Goal: Task Accomplishment & Management: Manage account settings

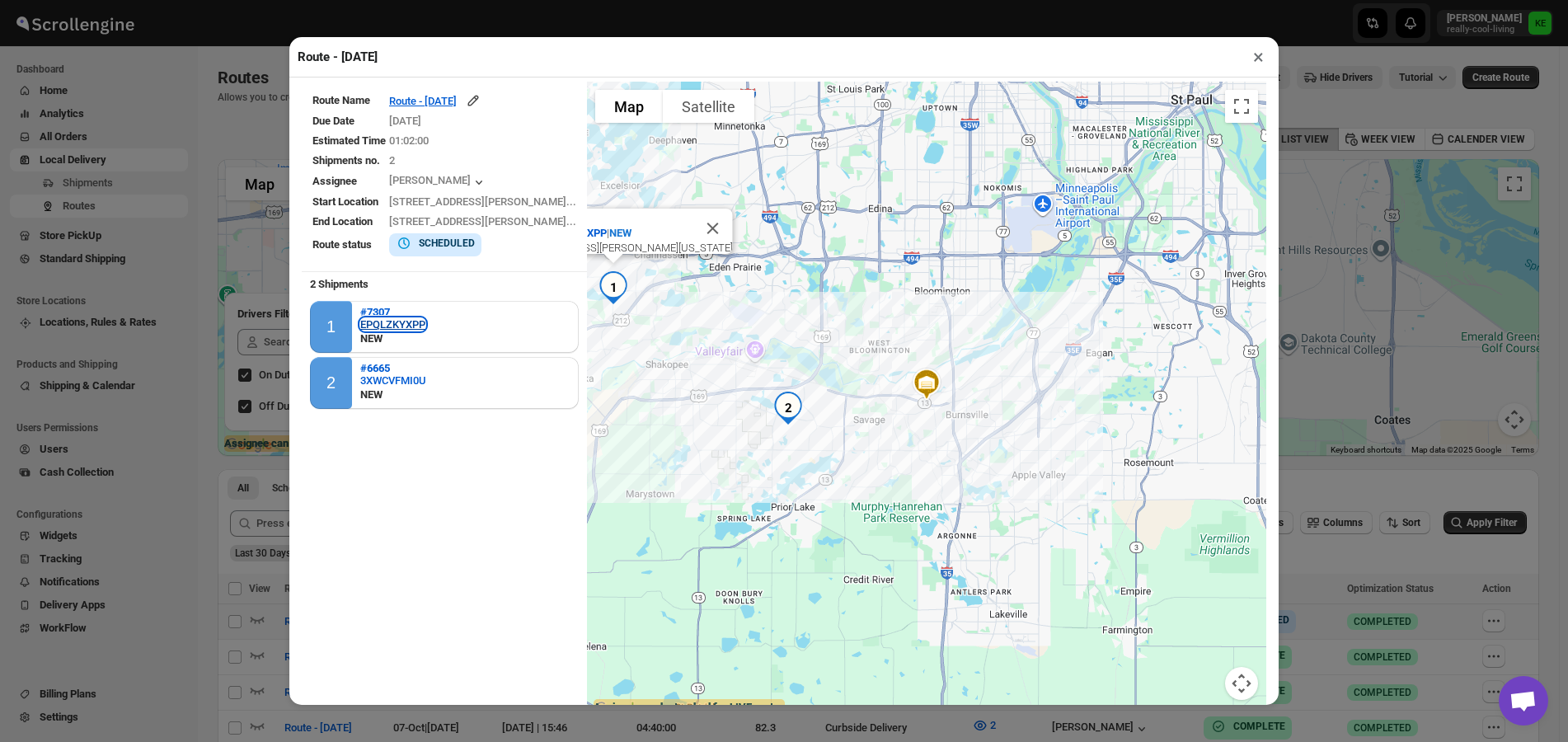
click at [371, 321] on div "EPQLZKYXPP" at bounding box center [393, 324] width 65 height 13
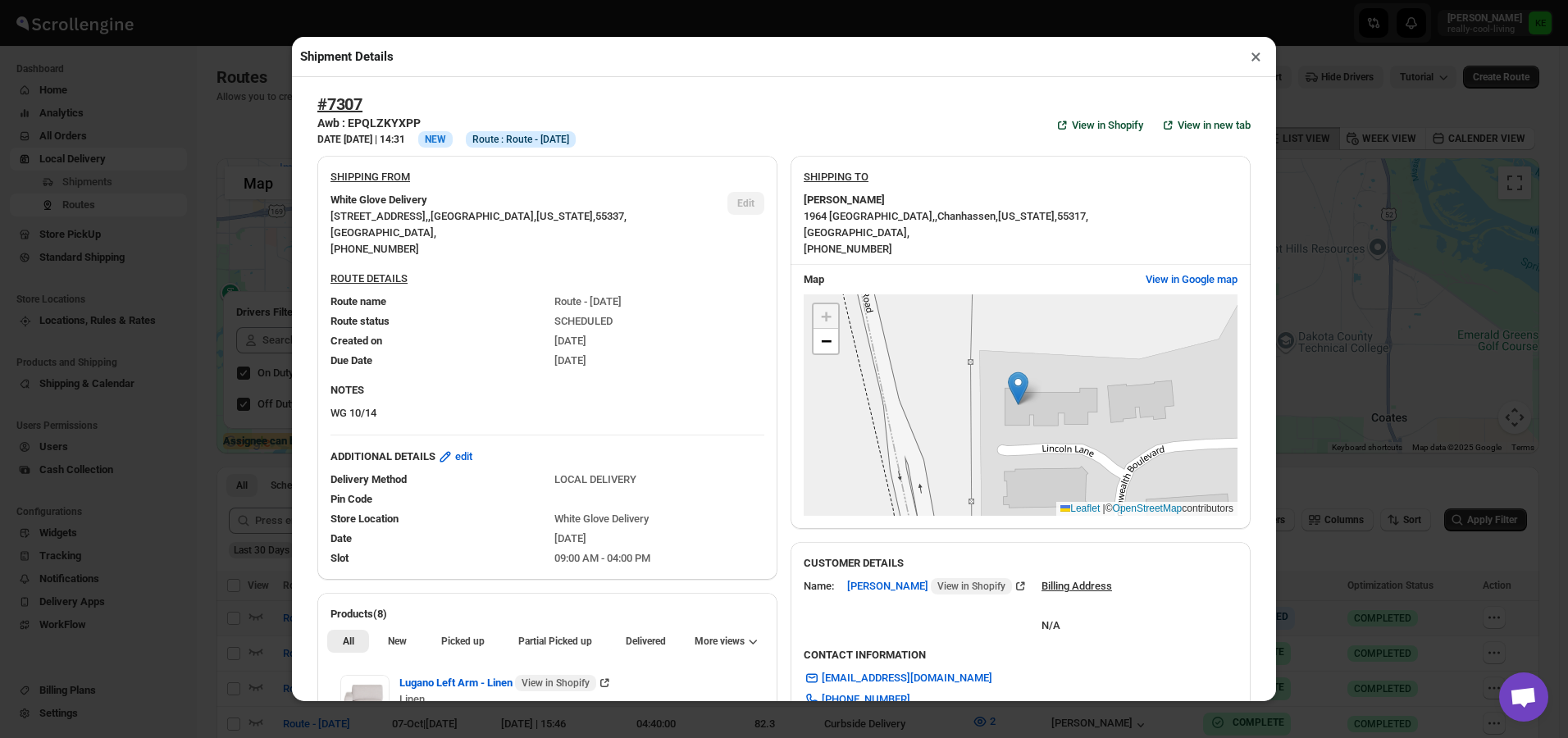
scroll to position [164, 0]
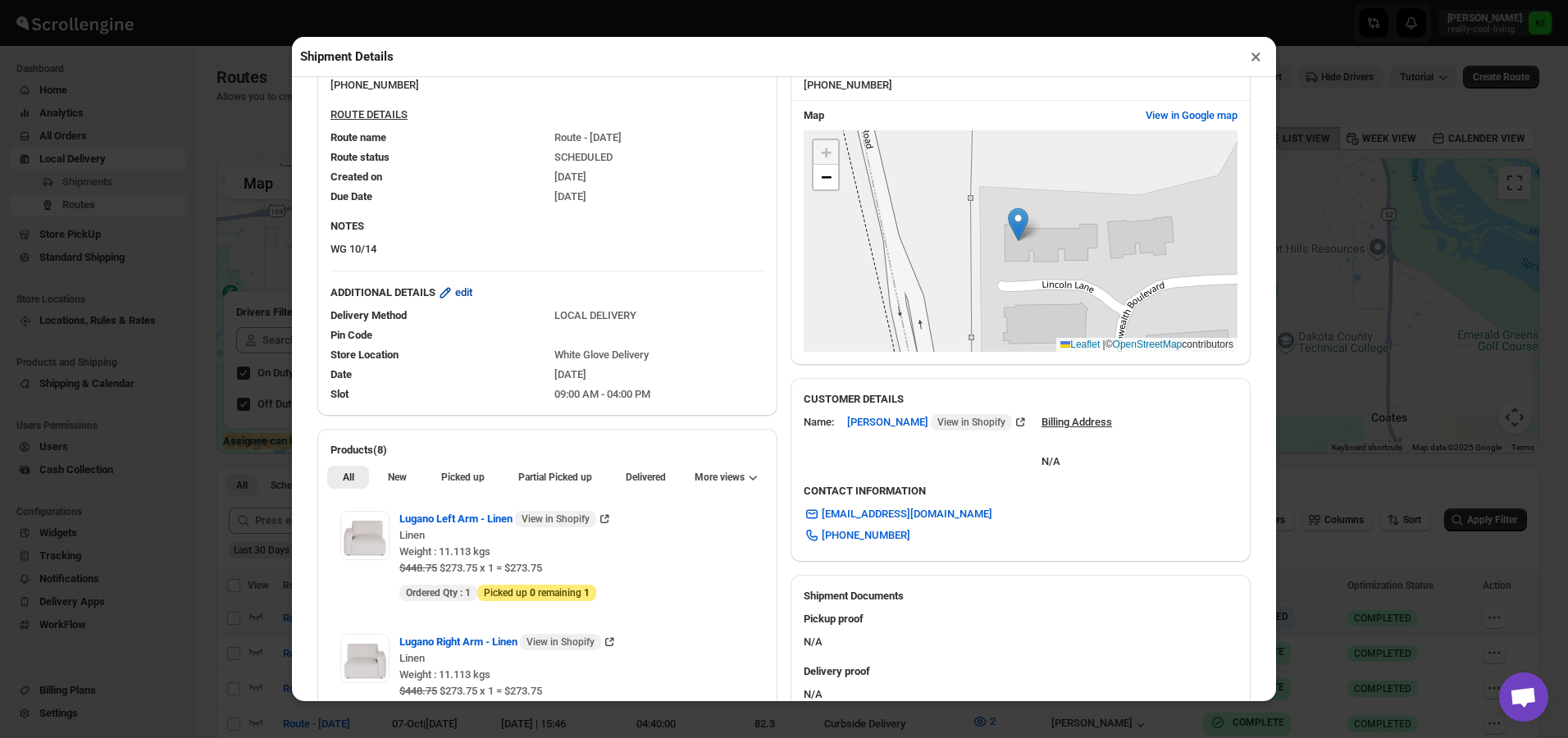
click at [473, 298] on span "edit" at bounding box center [463, 292] width 17 height 16
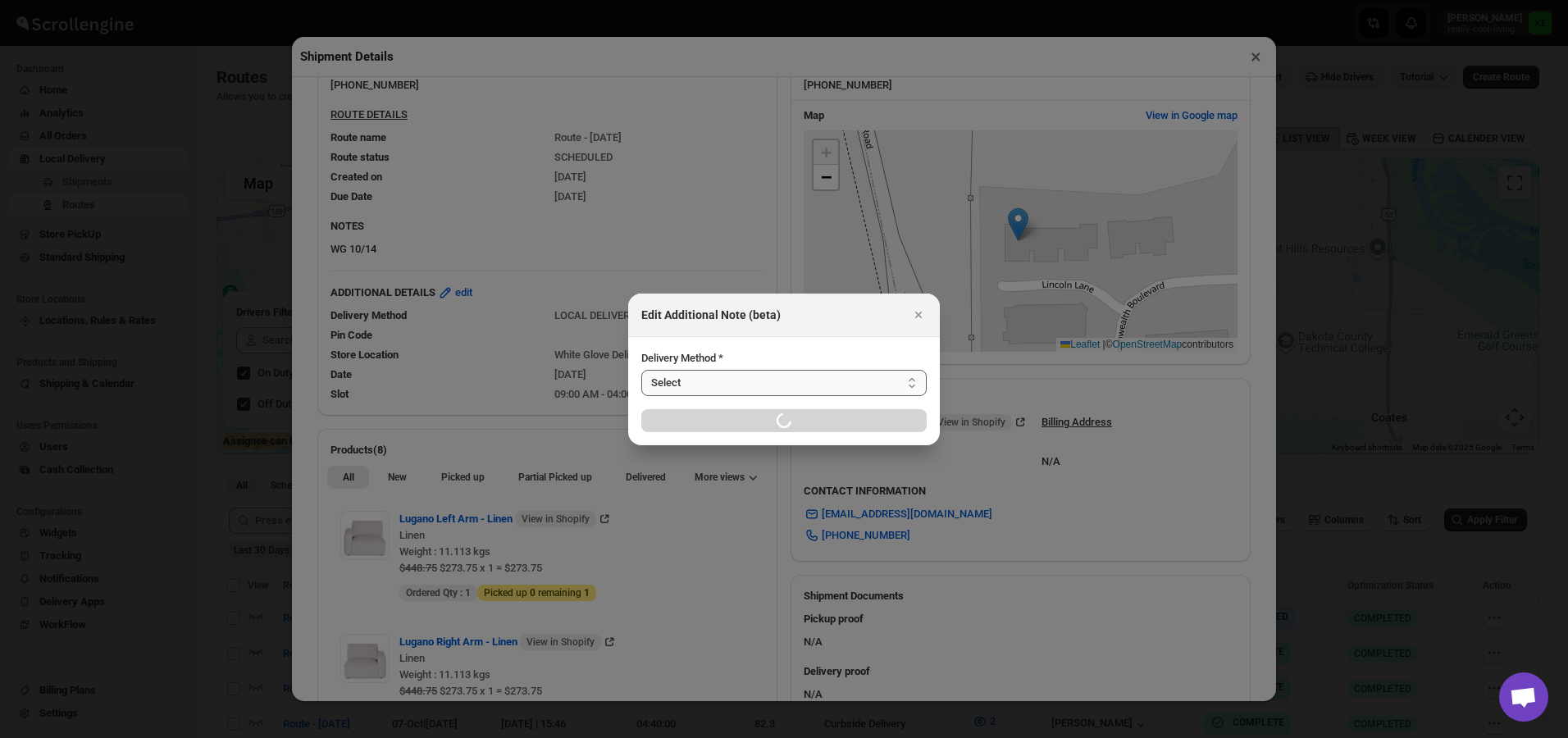
select select "LOCAL_DELIVERY"
select select "LOCATION_BASES"
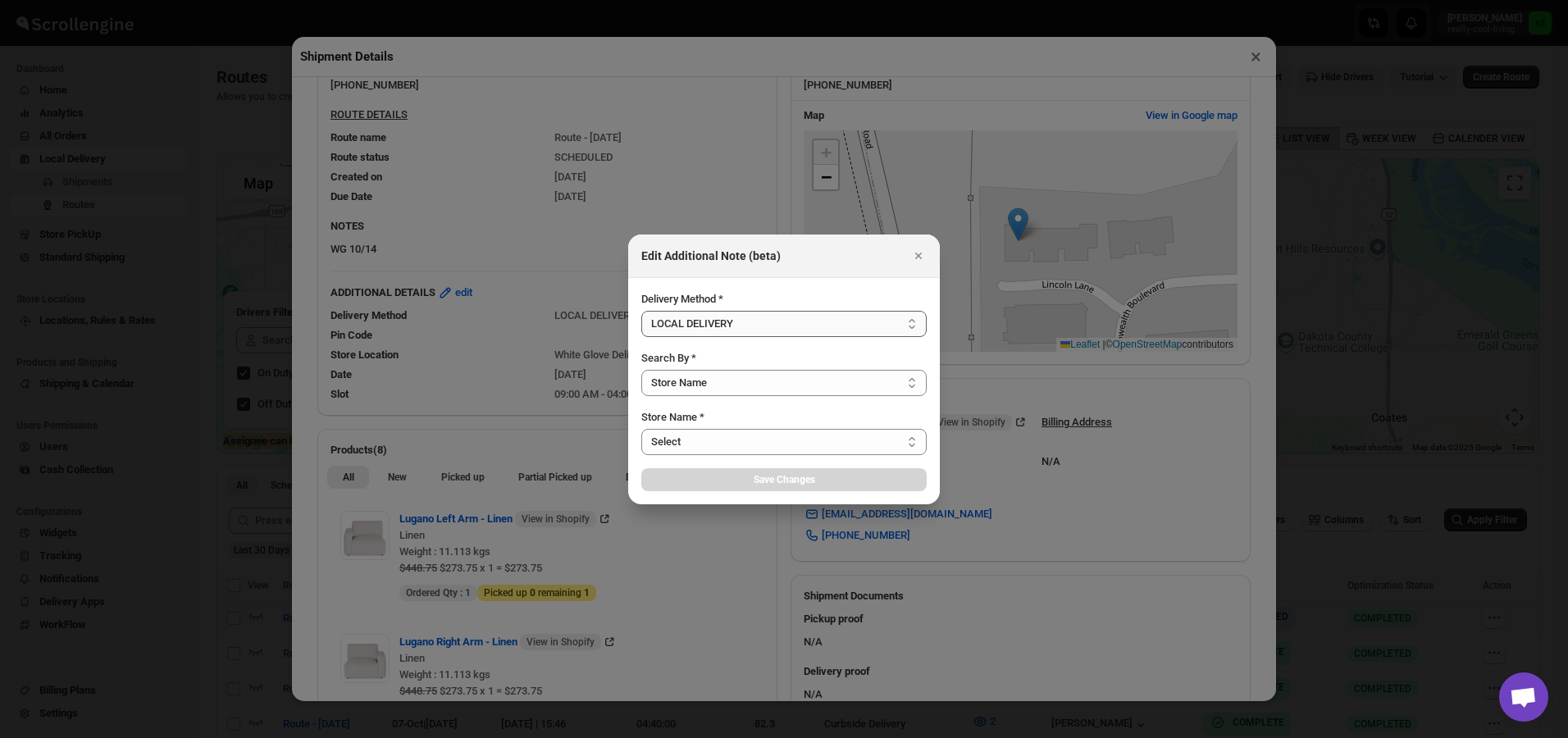
select select "656744df154a64d9bb065b6e"
select select "[DATE]"
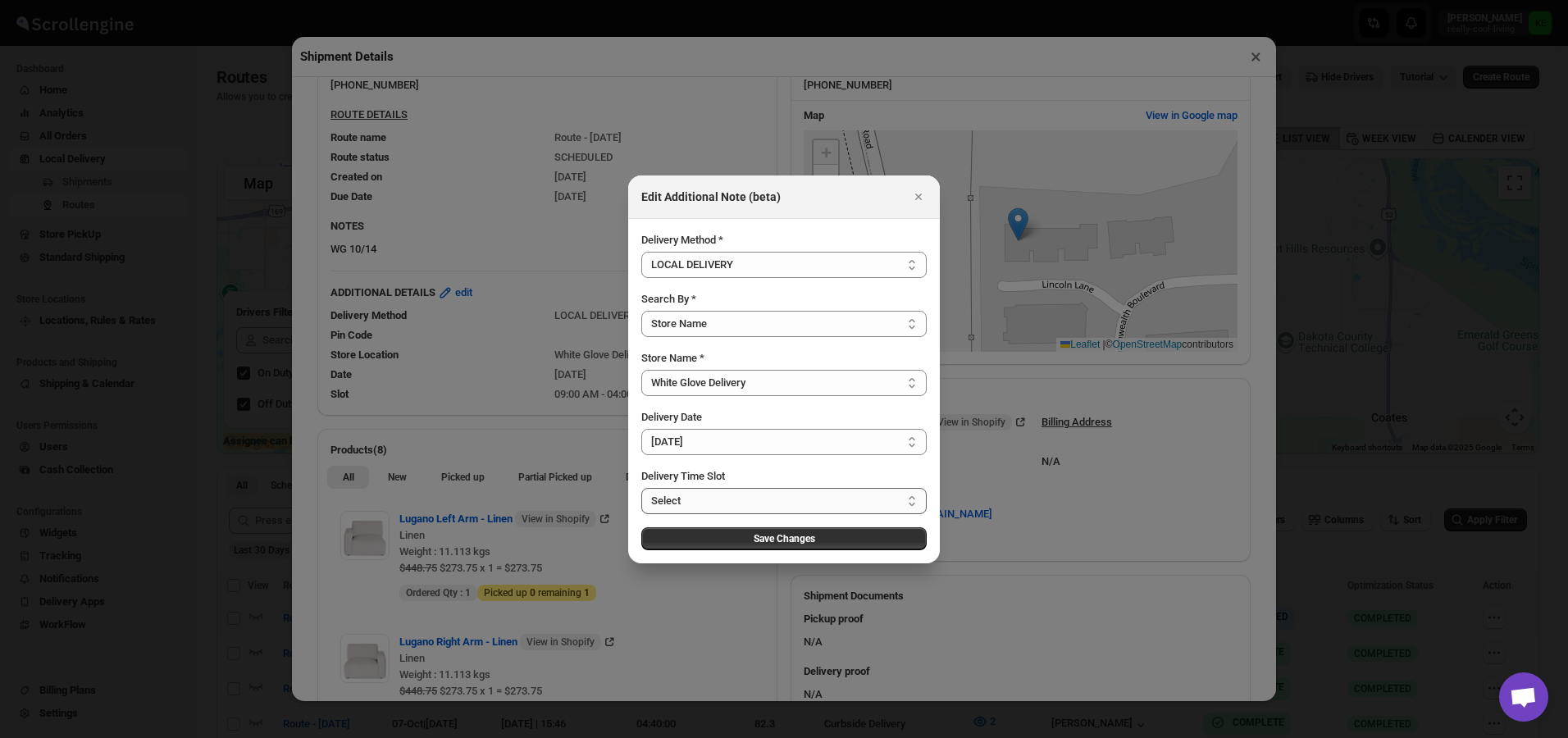
click at [913, 502] on select "Select 09:00 AM - 04:00 PM 09:00 AM - 12:00 PM 10:00 AM - 01:00 PM 11:00 AM - 0…" at bounding box center [783, 500] width 285 height 26
select select "67cf0f8b676fe980bfd59e13"
click at [641, 488] on select "Select 09:00 AM - 04:00 PM 09:00 AM - 12:00 PM 10:00 AM - 01:00 PM 11:00 AM - 0…" at bounding box center [783, 500] width 285 height 26
click at [803, 538] on span "Save Changes" at bounding box center [784, 538] width 62 height 14
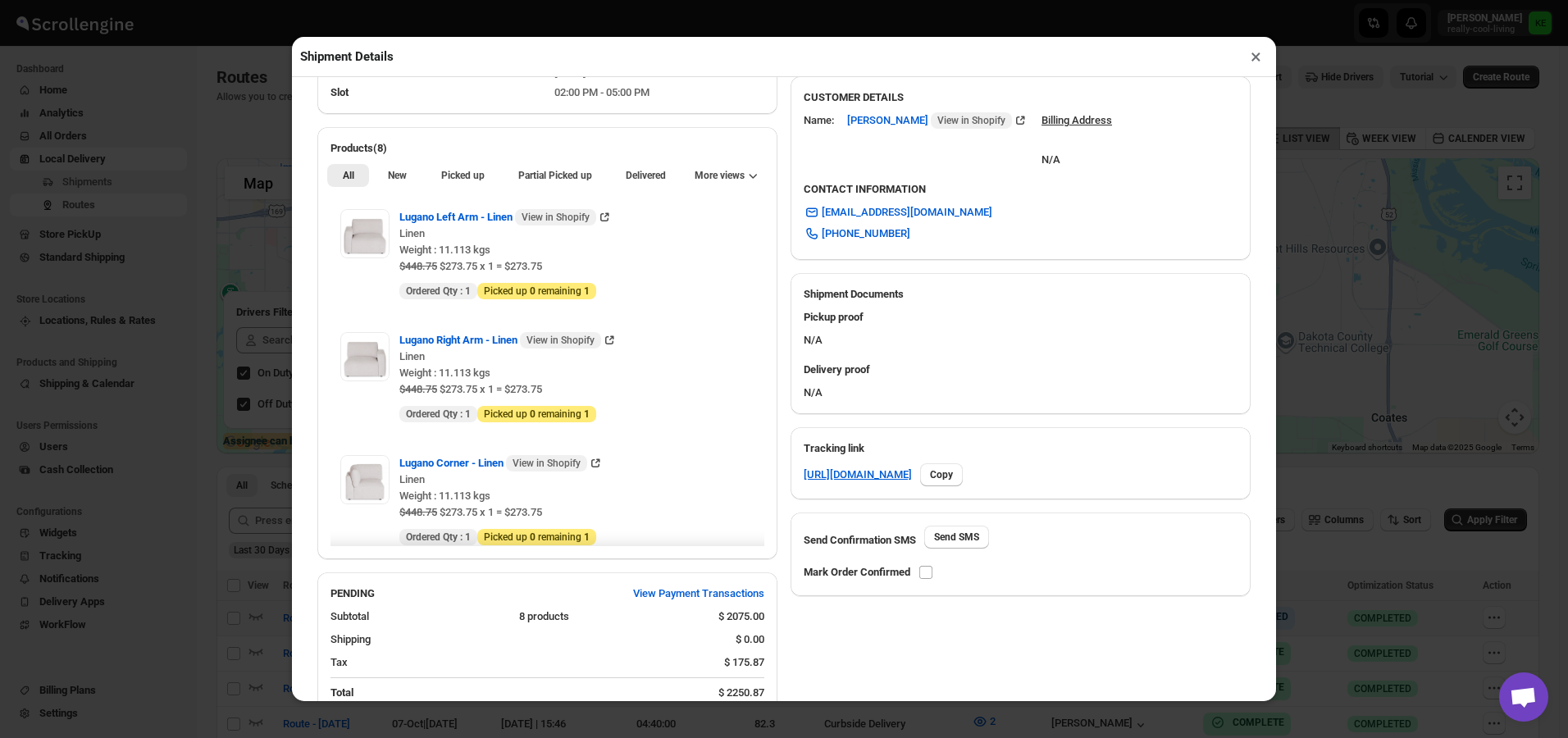
scroll to position [492, 0]
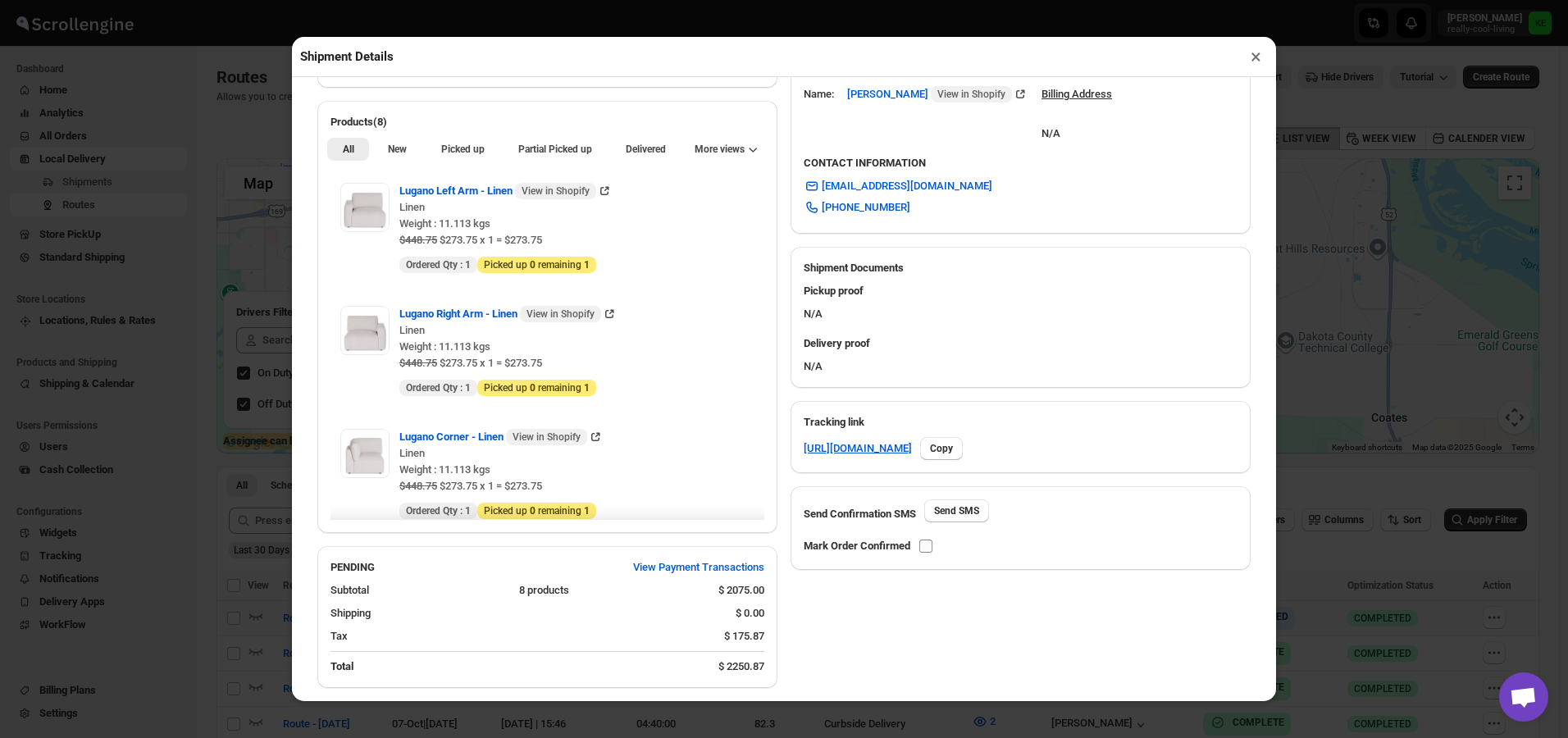
click at [925, 552] on input "checkbox" at bounding box center [926, 546] width 14 height 14
checkbox input "true"
click at [1253, 62] on button "×" at bounding box center [1256, 56] width 24 height 23
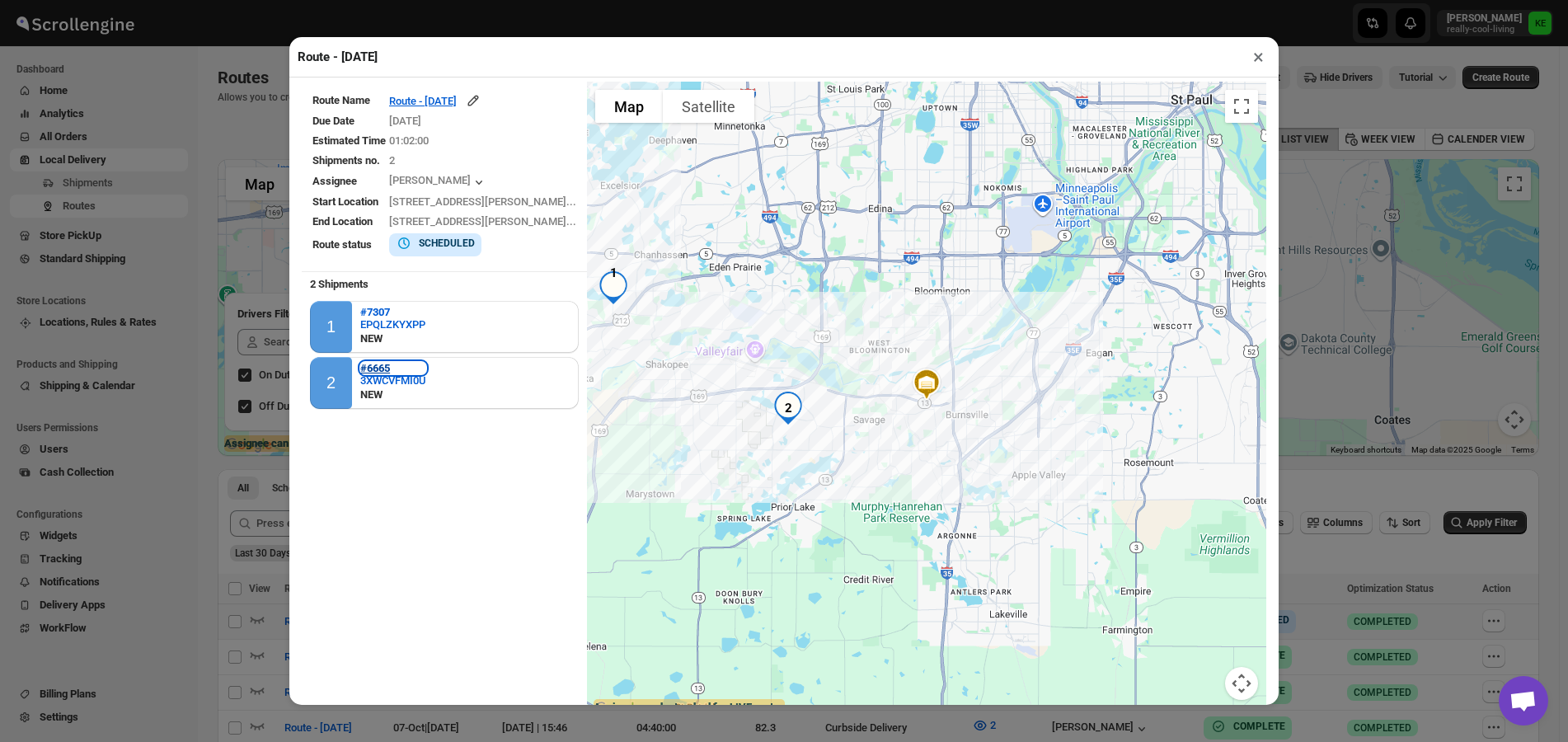
click at [382, 372] on b "#6665" at bounding box center [375, 368] width 30 height 13
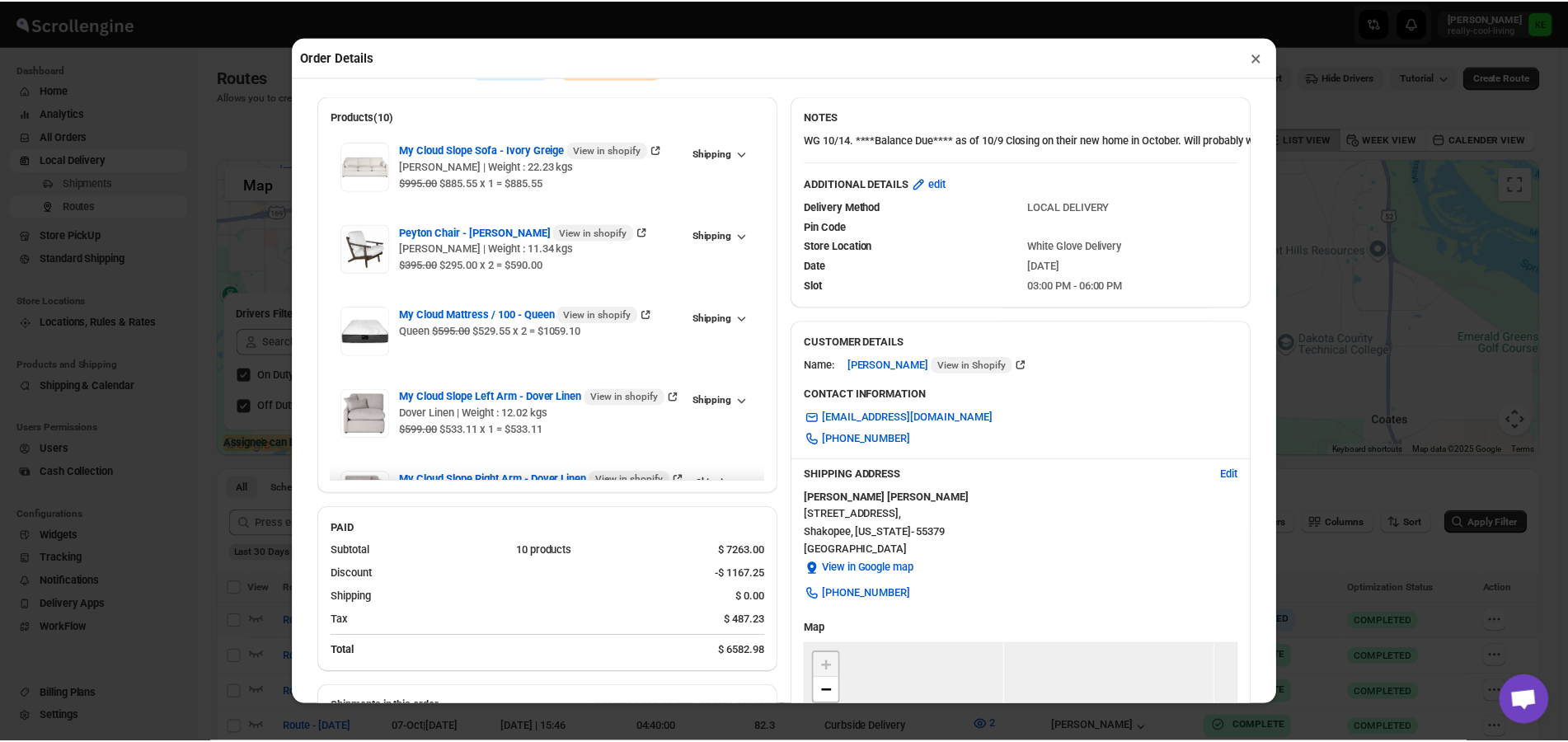
scroll to position [2, 0]
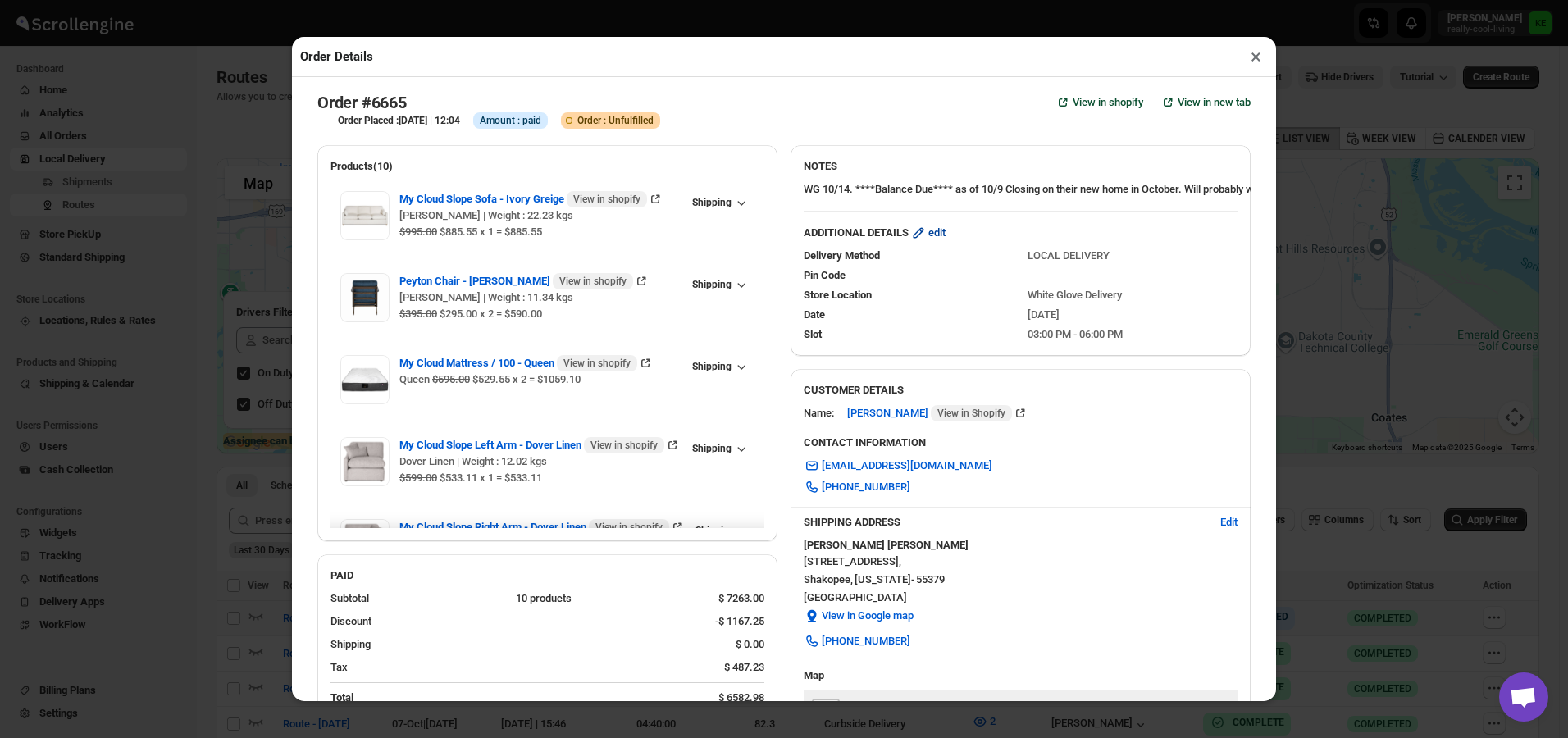
click at [940, 237] on span "edit" at bounding box center [937, 232] width 17 height 16
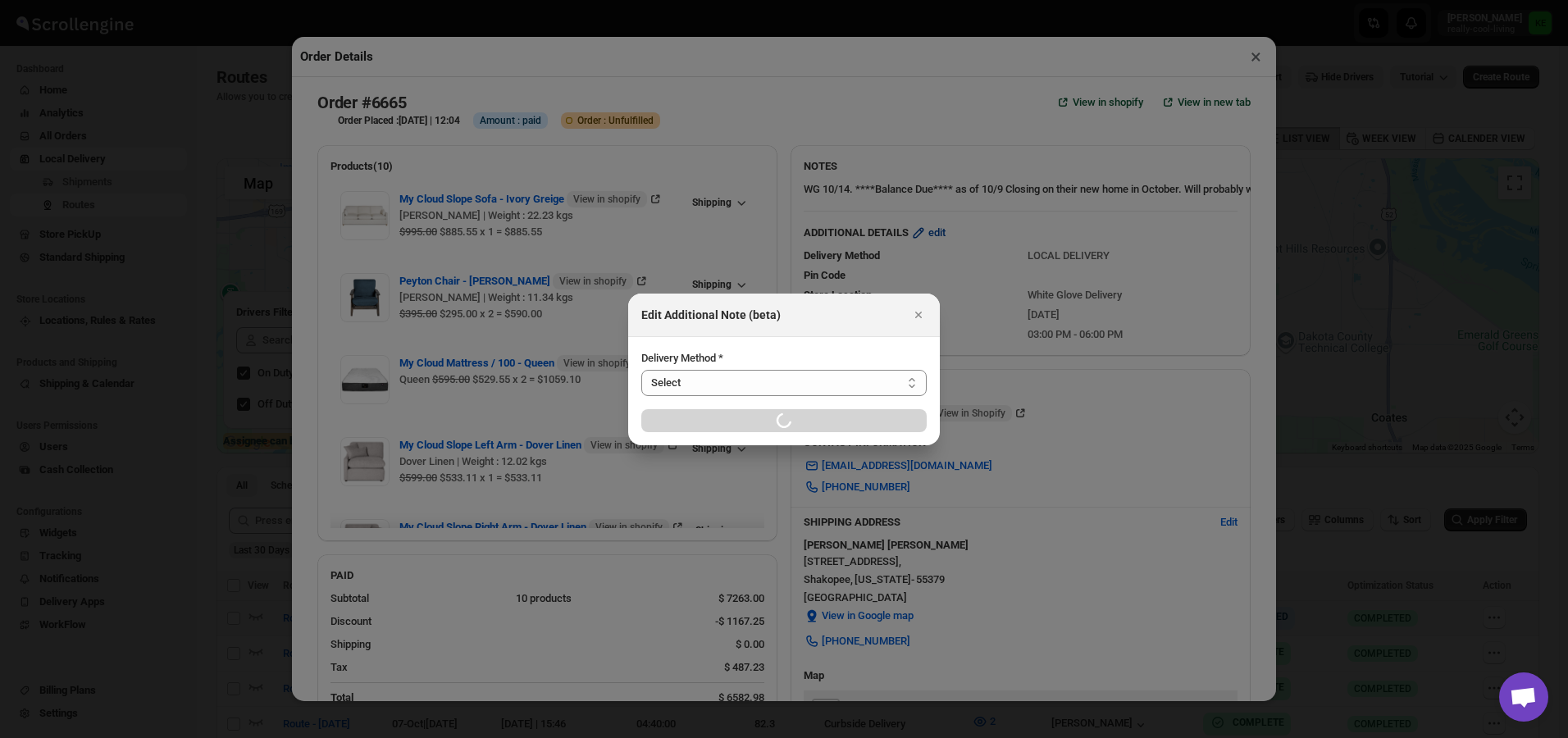
select select "LOCAL_DELIVERY"
select select "LOCATION_BASES"
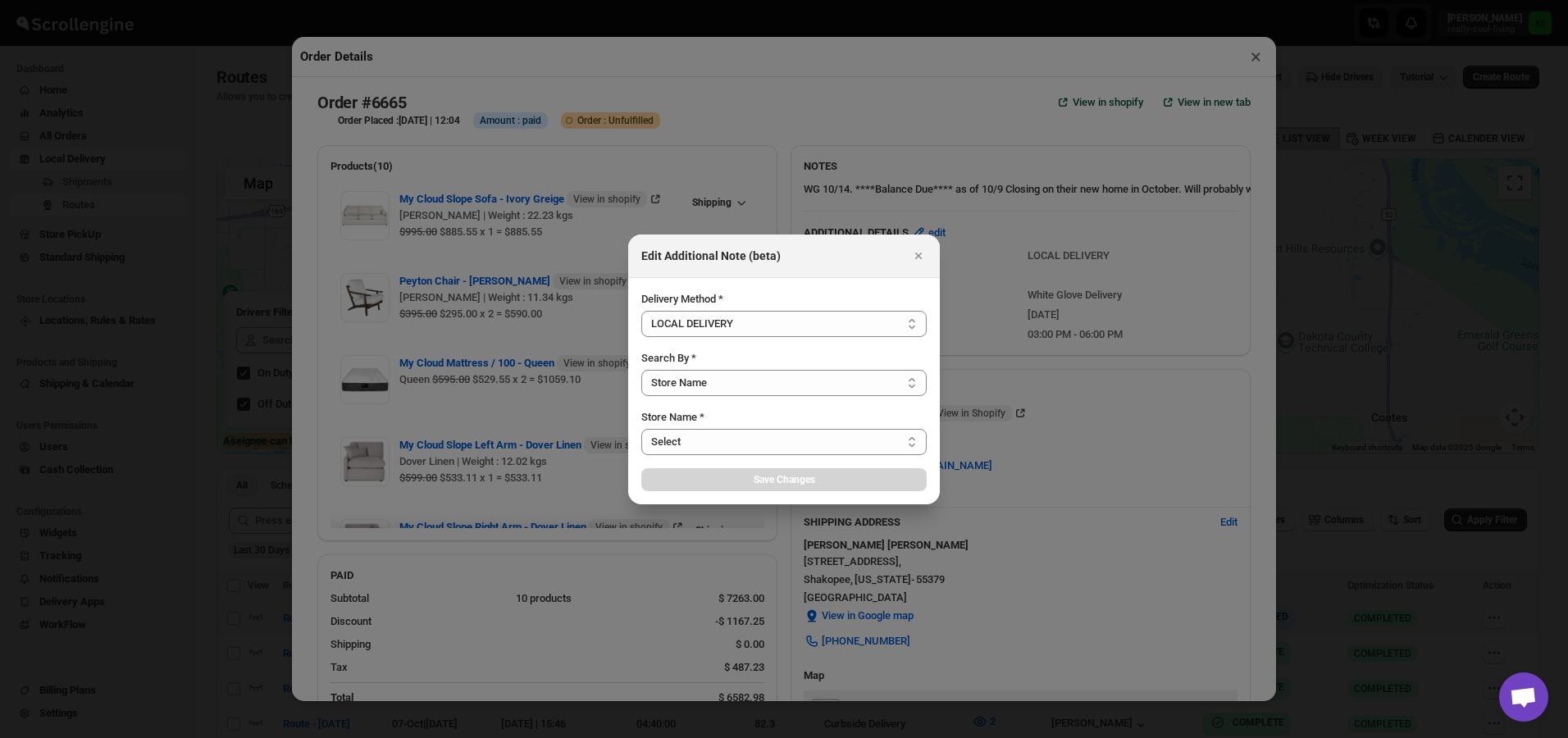
select select "656744df154a64d9bb065b6e"
select select "[DATE]"
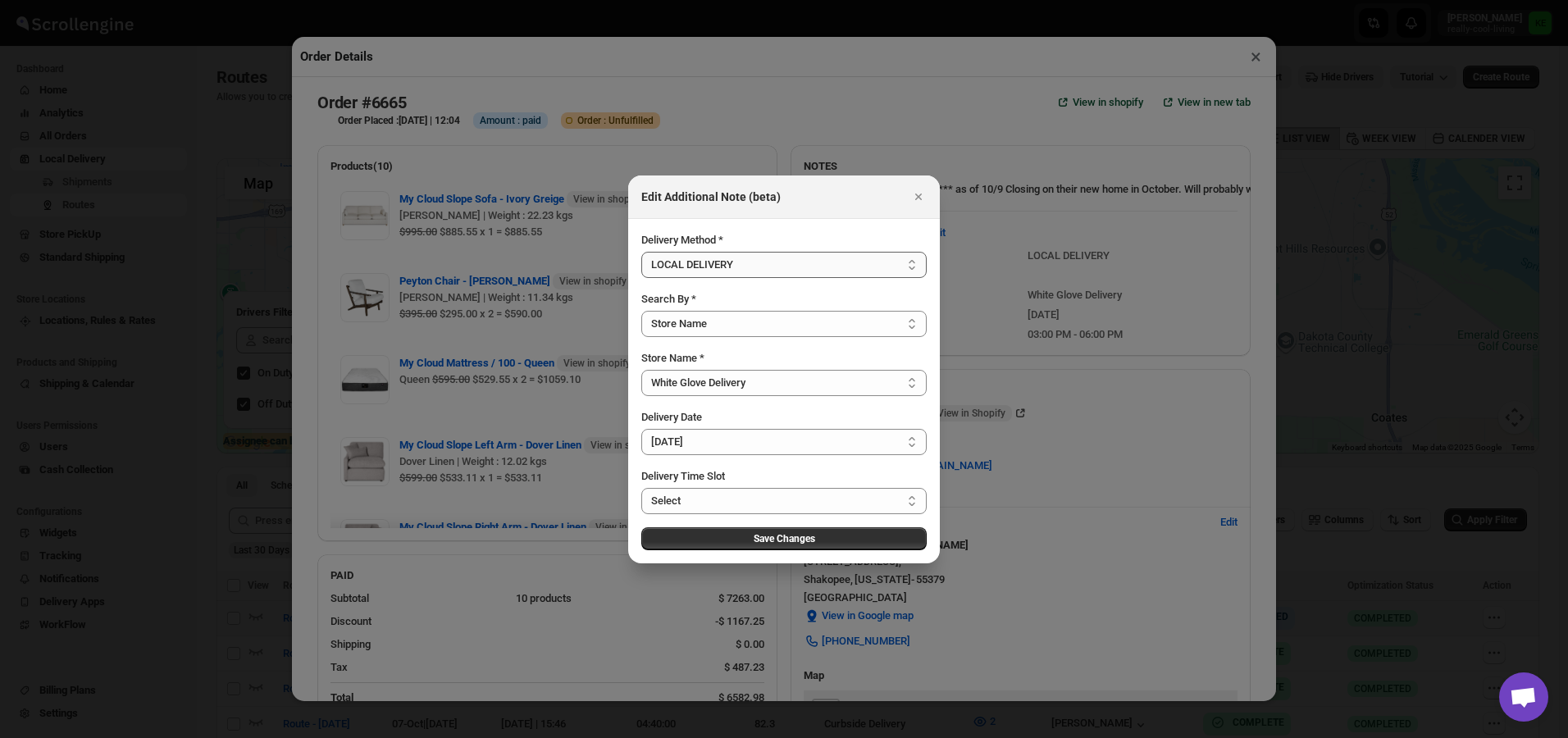
click at [914, 263] on select "Select LOCAL DELIVERY STORE PICKUP STANDARD SHIPPING" at bounding box center [783, 265] width 285 height 26
click at [1154, 428] on div at bounding box center [784, 369] width 1568 height 738
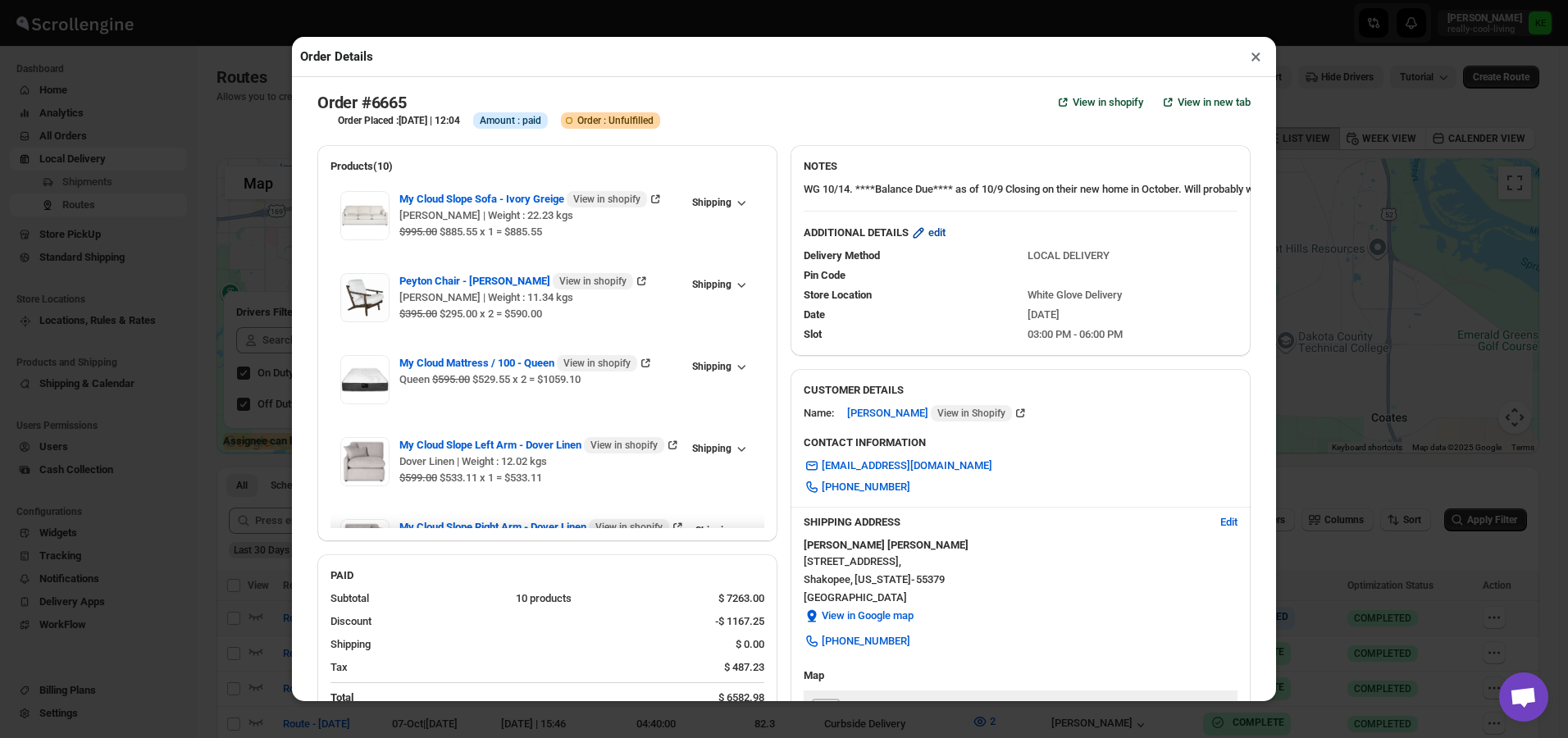
click at [938, 238] on span "edit" at bounding box center [937, 232] width 17 height 16
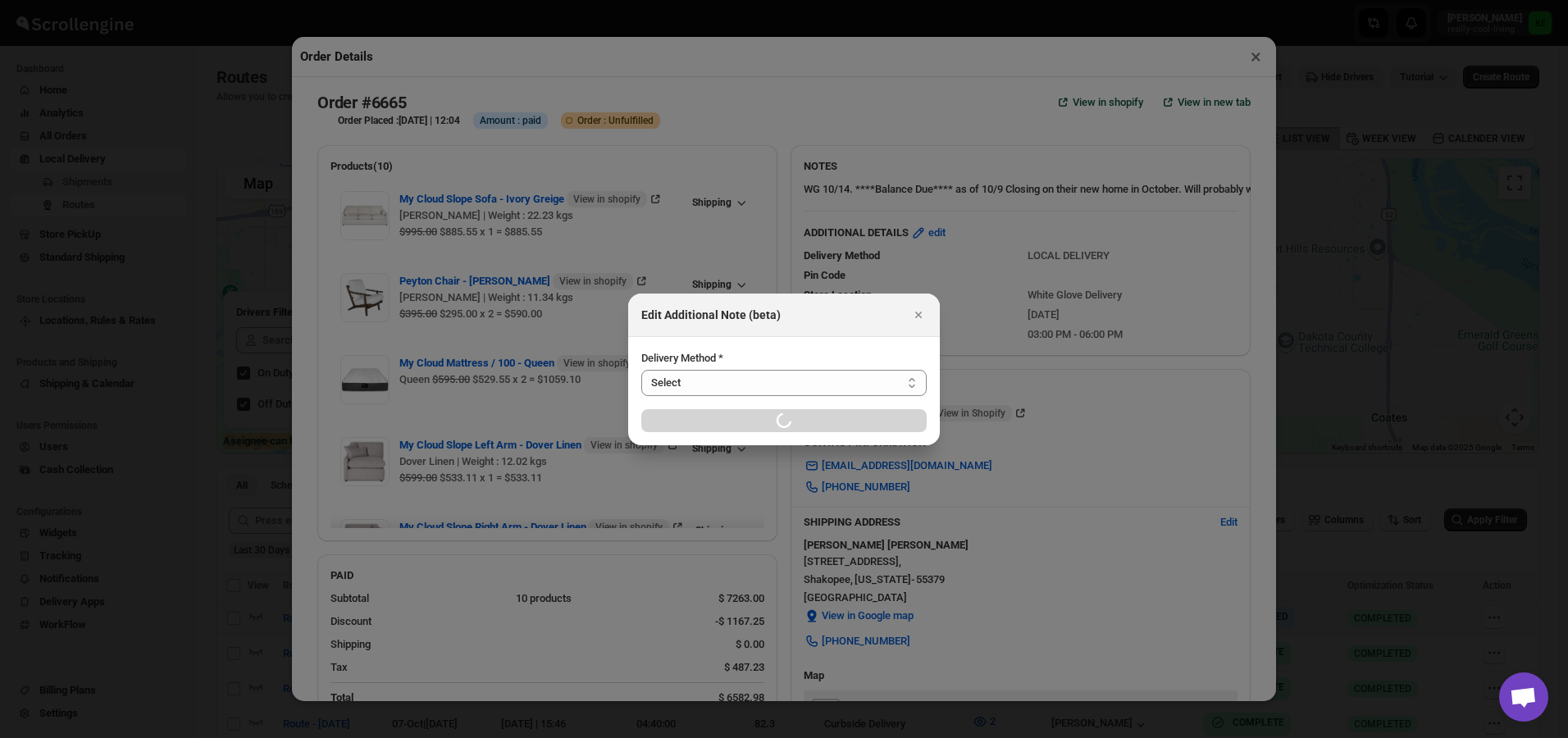
select select "LOCAL_DELIVERY"
select select "LOCATION_BASES"
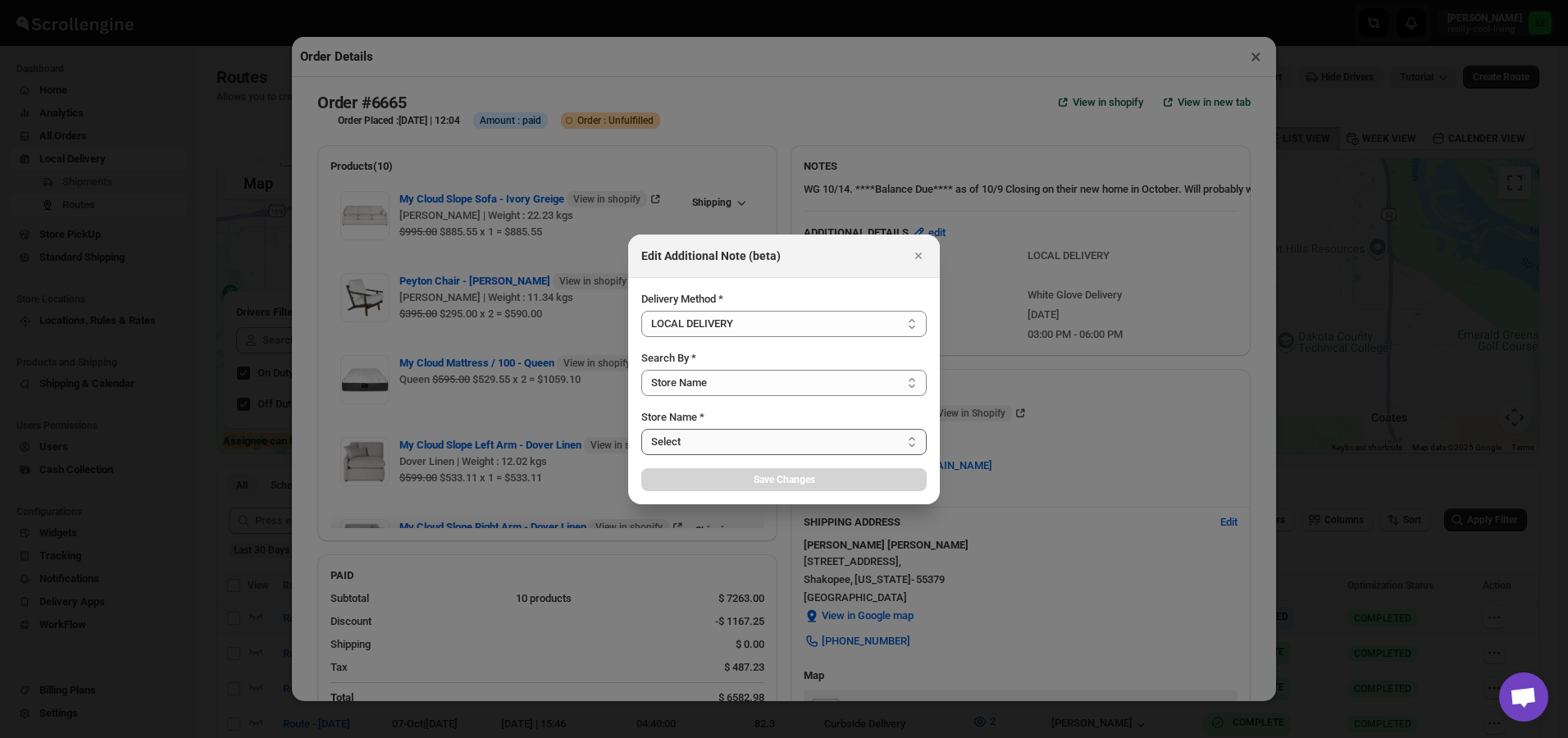
select select "656744df154a64d9bb065b6e"
select select "[DATE]"
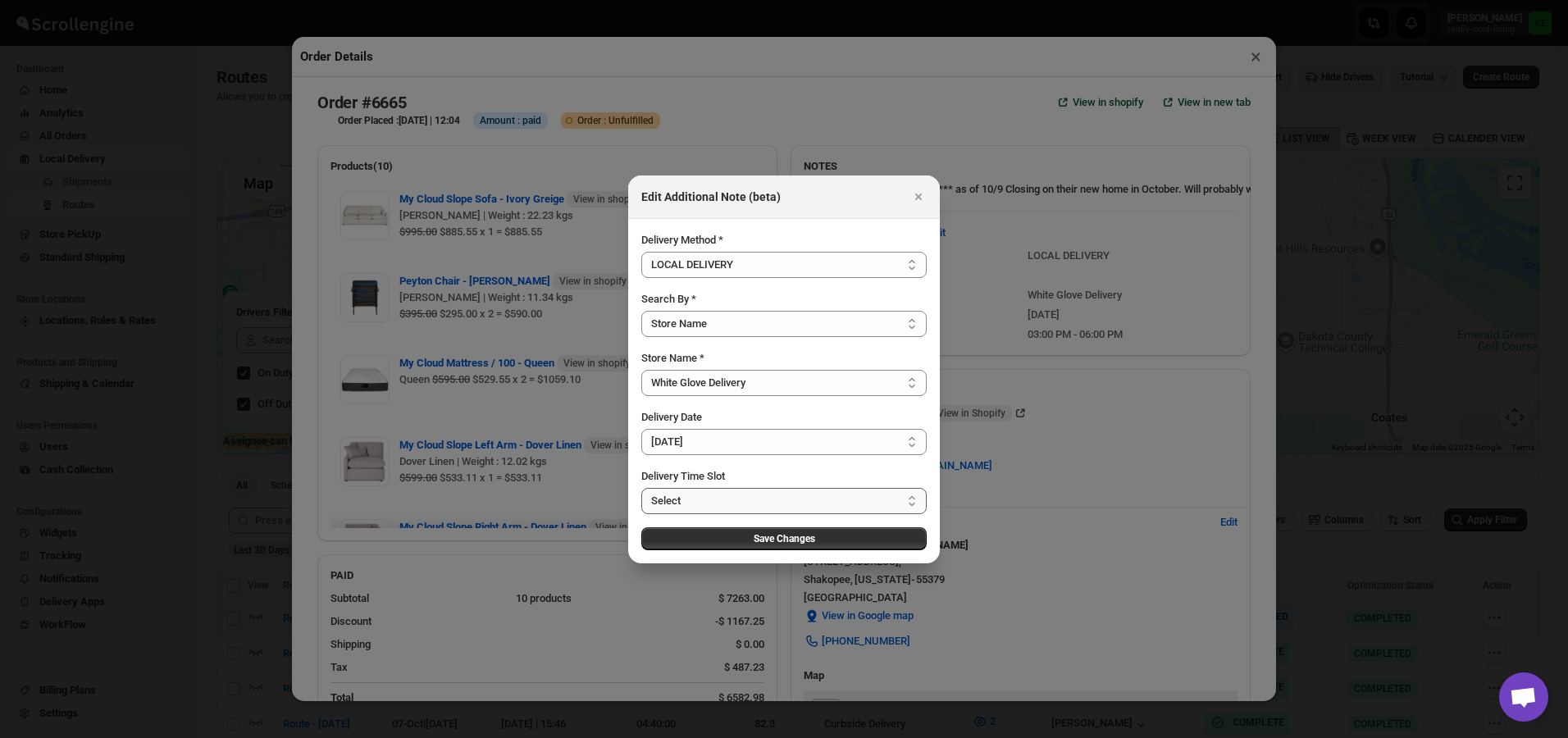
click at [914, 500] on select "Select 09:00 AM - 04:00 PM 09:00 AM - 12:00 PM 10:00 AM - 01:00 PM 11:00 AM - 0…" at bounding box center [783, 500] width 285 height 26
select select "67cf0f8b676fe980bfd59e14"
click at [641, 488] on select "Select 09:00 AM - 04:00 PM 09:00 AM - 12:00 PM 10:00 AM - 01:00 PM 11:00 AM - 0…" at bounding box center [783, 500] width 285 height 26
click at [803, 543] on span "Save Changes" at bounding box center [784, 538] width 62 height 14
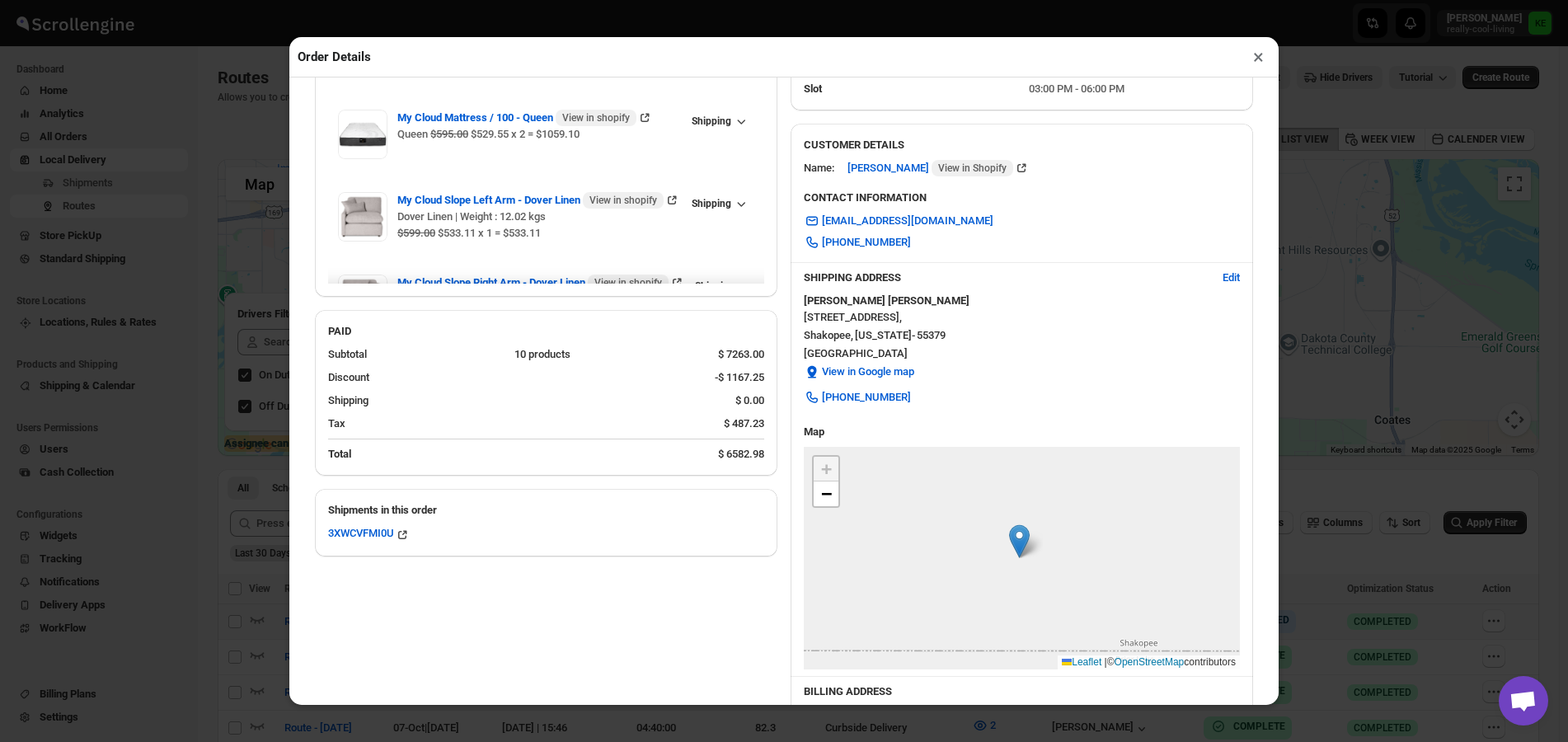
scroll to position [496, 0]
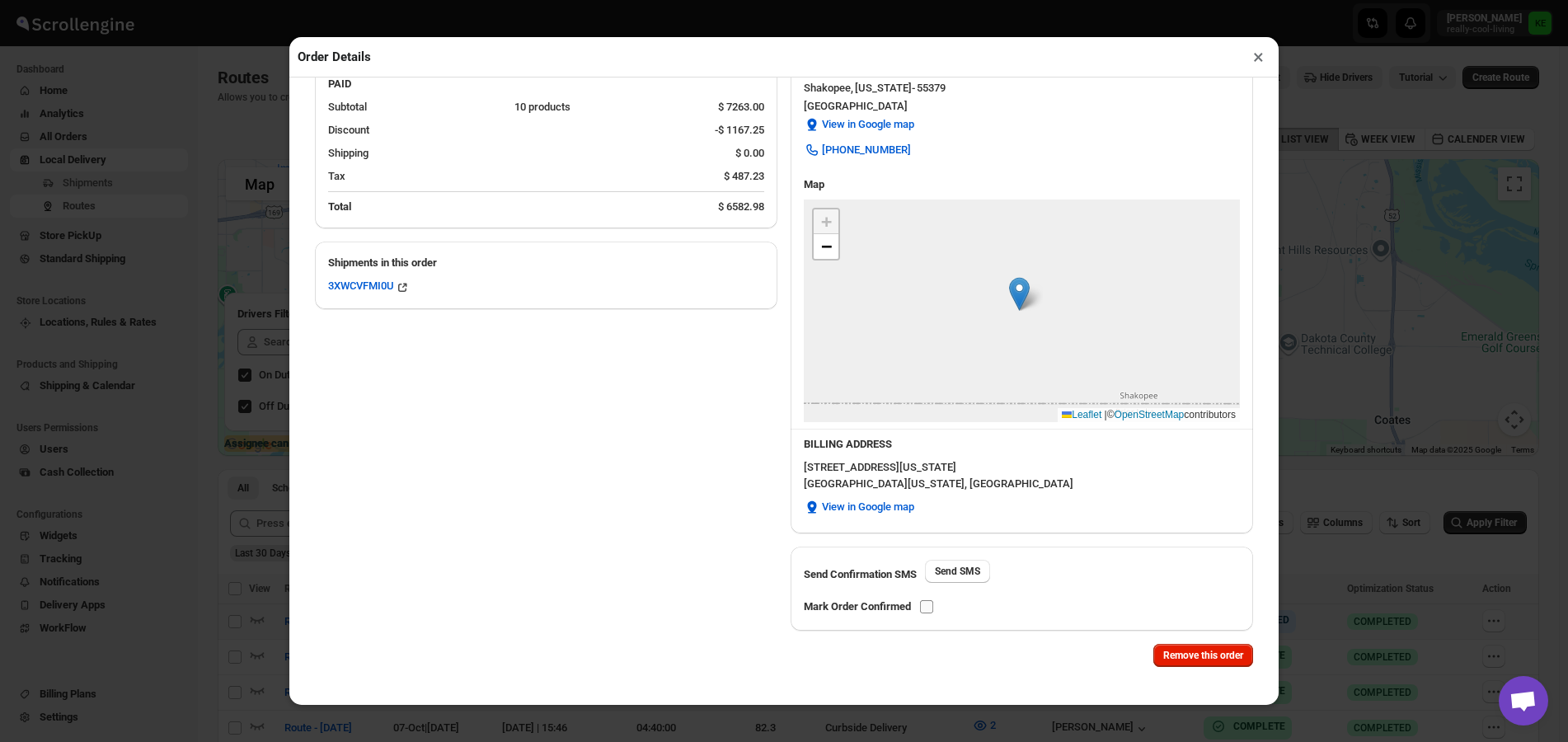
click at [925, 608] on input "checkbox" at bounding box center [926, 607] width 14 height 14
checkbox input "true"
click at [1254, 62] on button "×" at bounding box center [1258, 56] width 24 height 23
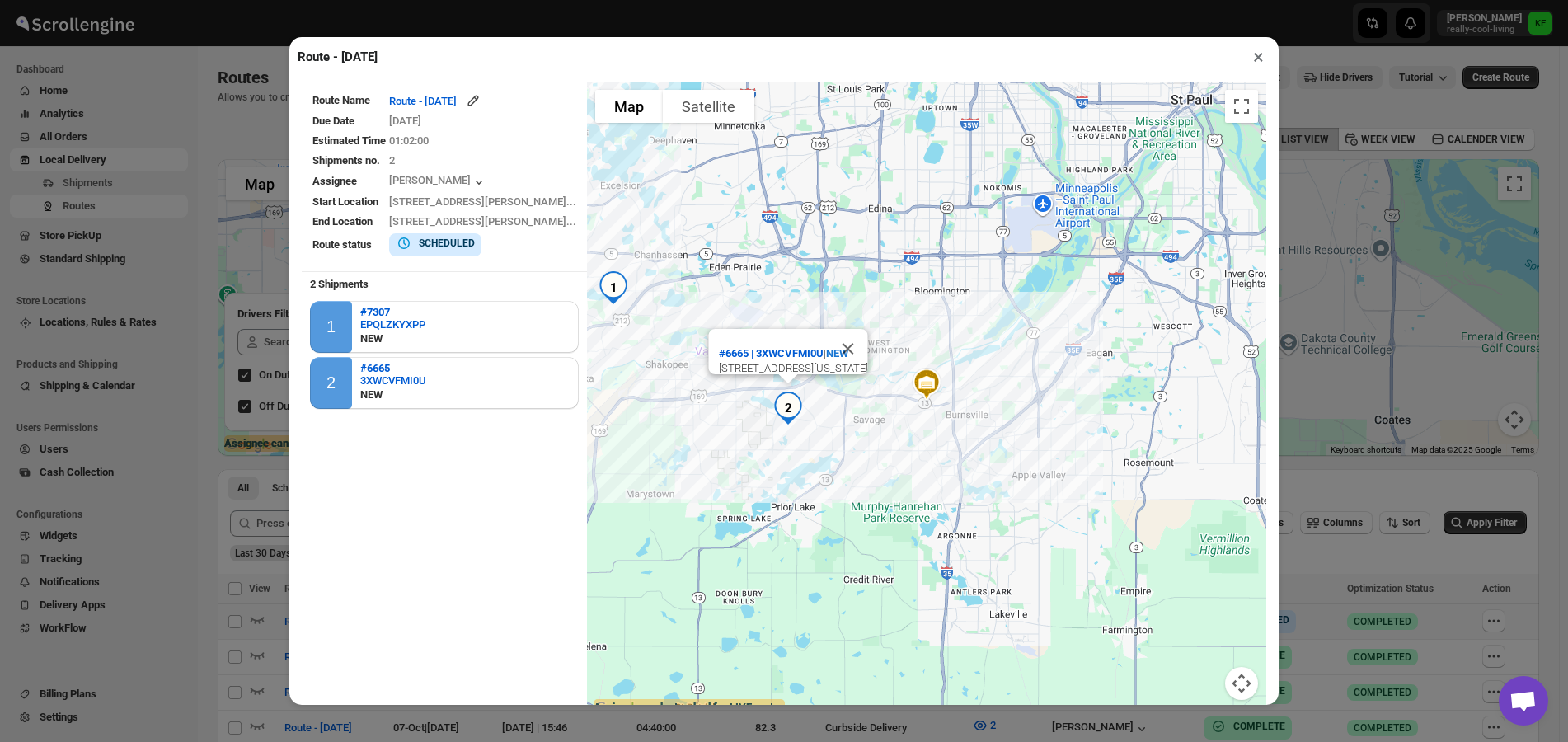
click at [1258, 59] on button "×" at bounding box center [1258, 56] width 24 height 23
